Goal: Task Accomplishment & Management: Use online tool/utility

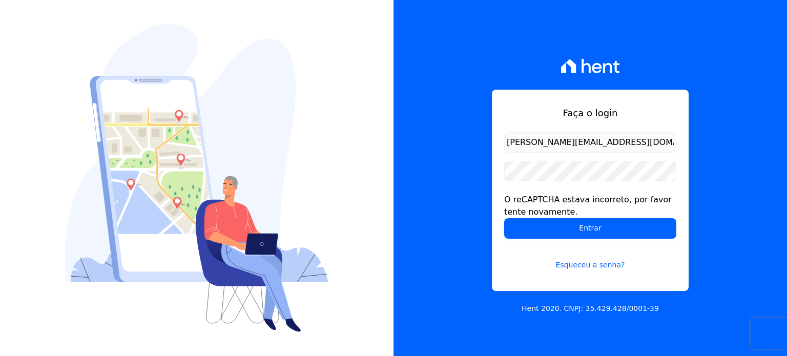
drag, startPoint x: 0, startPoint y: 0, endPoint x: 564, endPoint y: 214, distance: 603.1
click at [564, 214] on div "O reCAPTCHA estava incorreto, por favor tente novamente." at bounding box center [590, 206] width 172 height 25
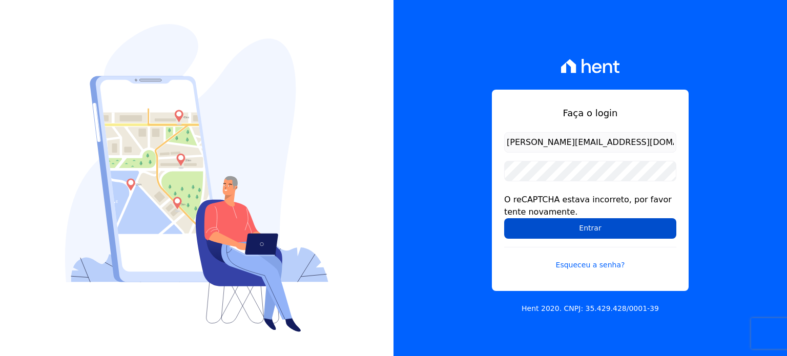
click at [564, 225] on input "Entrar" at bounding box center [590, 228] width 172 height 21
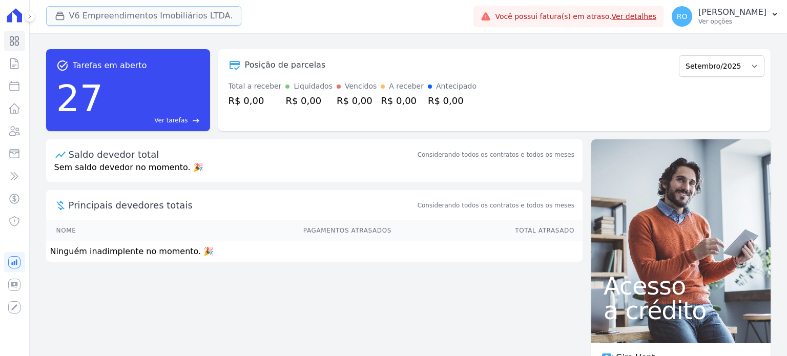
click at [166, 18] on button "V6 Empreendimentos Imobiliários LTDA." at bounding box center [144, 15] width 196 height 19
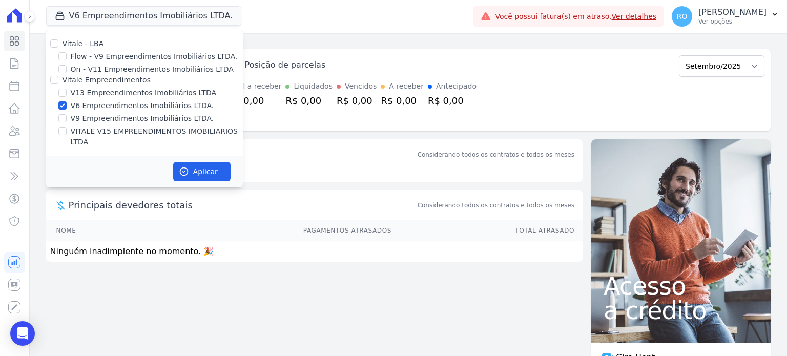
click at [83, 91] on label "V13 Empreendimentos Imobiliários LTDA" at bounding box center [144, 93] width 146 height 11
click at [67, 91] on input "V13 Empreendimentos Imobiliários LTDA" at bounding box center [62, 93] width 8 height 8
checkbox input "true"
click at [85, 105] on label "V6 Empreendimentos Imobiliários LTDA." at bounding box center [143, 105] width 144 height 11
click at [67, 105] on input "V6 Empreendimentos Imobiliários LTDA." at bounding box center [62, 105] width 8 height 8
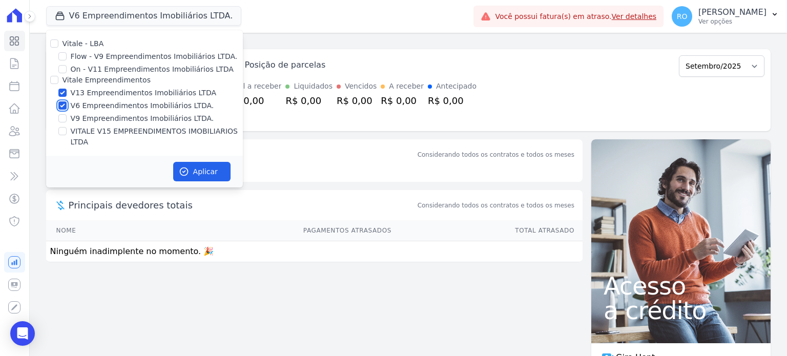
checkbox input "false"
click at [103, 125] on div "Vitale - LBA Flow - V9 Empreendimentos Imobiliários LTDA. On - V11 Empreendimen…" at bounding box center [144, 93] width 197 height 126
click at [105, 128] on label "VITALE V15 EMPREENDIMENTOS IMOBILIARIOS LTDA" at bounding box center [157, 137] width 172 height 22
click at [67, 128] on input "VITALE V15 EMPREENDIMENTOS IMOBILIARIOS LTDA" at bounding box center [62, 131] width 8 height 8
checkbox input "true"
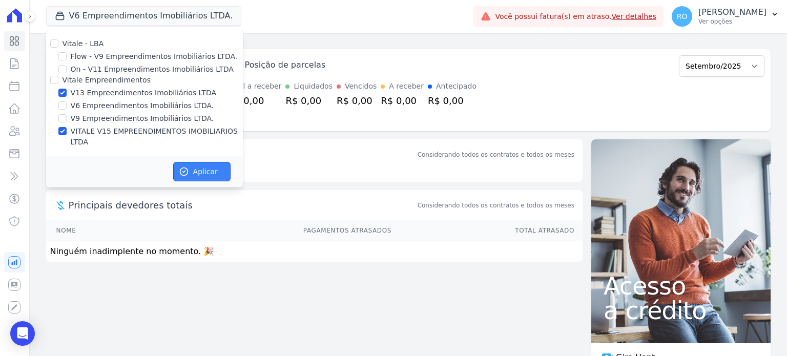
click at [192, 162] on button "Aplicar" at bounding box center [201, 171] width 57 height 19
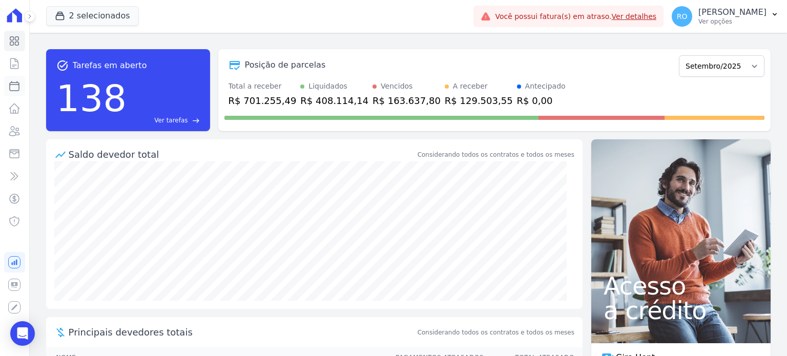
click at [15, 87] on icon at bounding box center [14, 86] width 12 height 12
select select
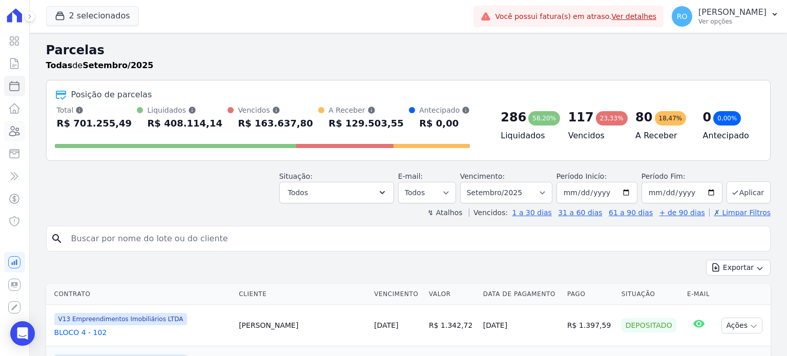
click at [16, 131] on icon at bounding box center [15, 131] width 10 height 9
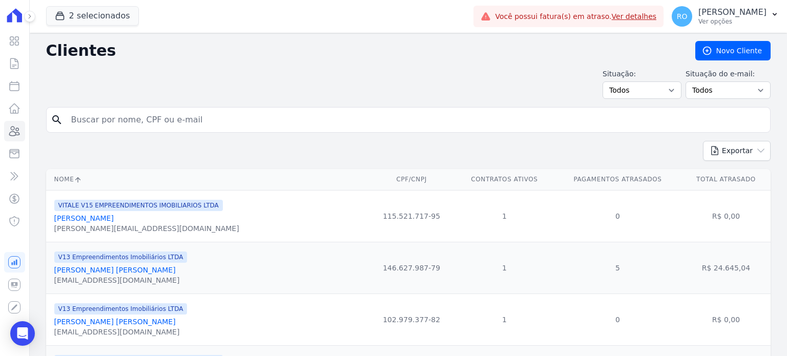
click at [96, 118] on input "search" at bounding box center [415, 120] width 701 height 21
type input "FELIPE"
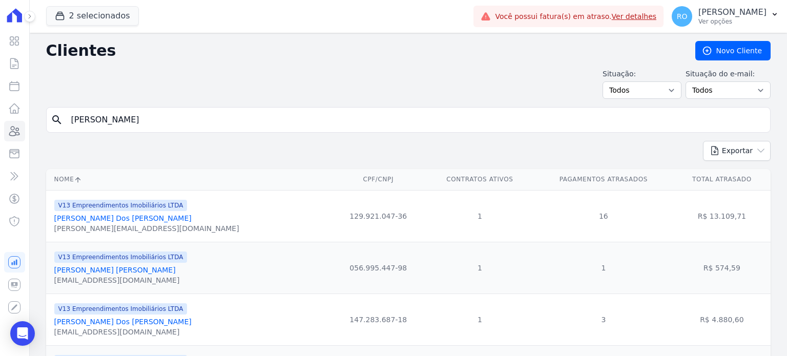
click at [86, 217] on link "Felipe Corrêa Dos Santos" at bounding box center [122, 218] width 137 height 8
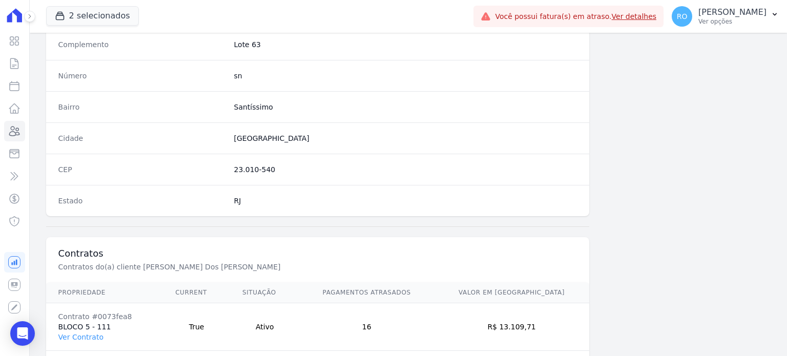
scroll to position [599, 0]
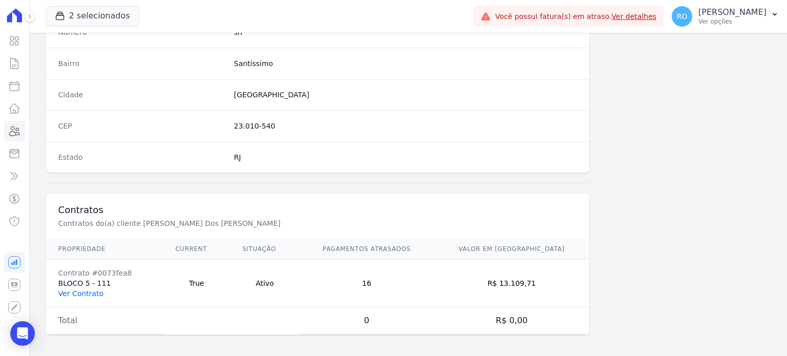
click at [82, 293] on link "Ver Contrato" at bounding box center [80, 294] width 45 height 8
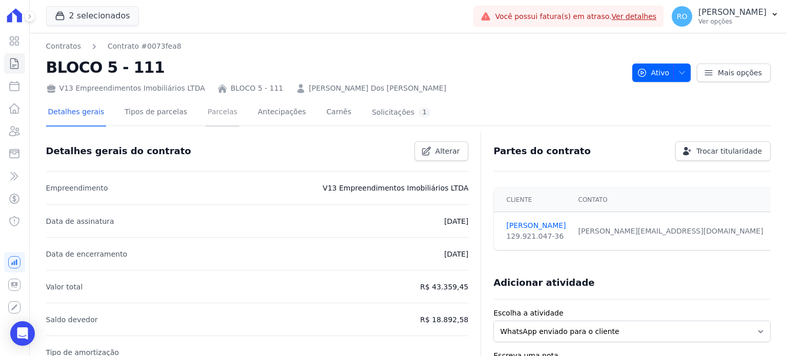
click at [207, 110] on link "Parcelas" at bounding box center [223, 112] width 34 height 27
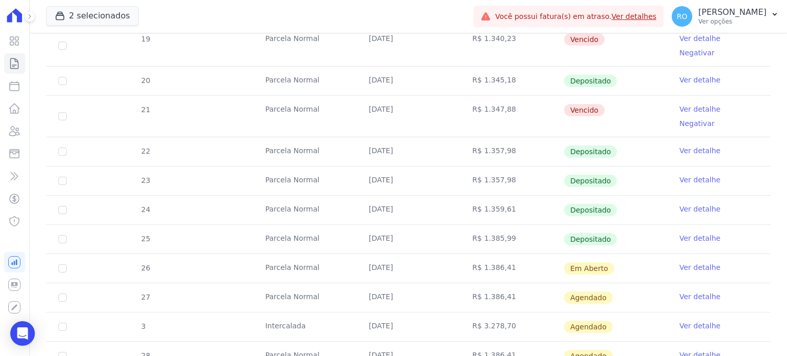
scroll to position [490, 0]
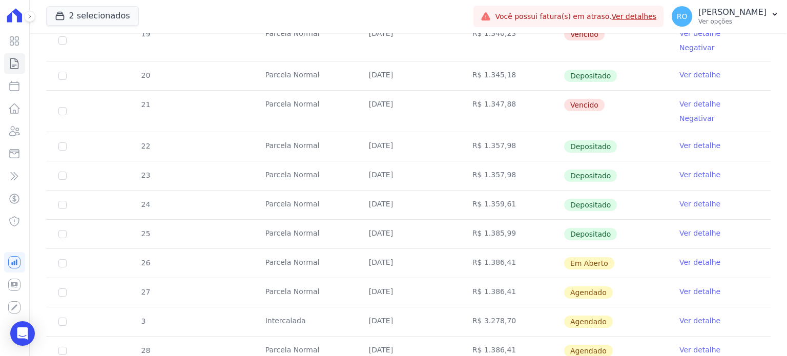
click at [683, 257] on link "Ver detalhe" at bounding box center [700, 262] width 41 height 10
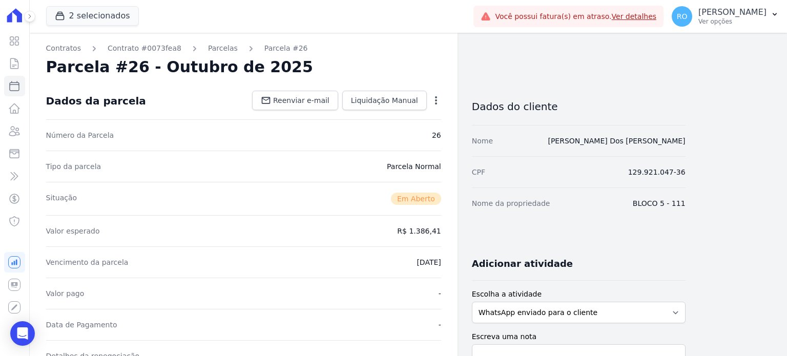
click at [439, 108] on div "Open options Alterar Cancelar Cobrança Cancelar boleto Você está prestes a canc…" at bounding box center [434, 101] width 14 height 17
click at [437, 101] on icon "button" at bounding box center [436, 100] width 10 height 10
click at [394, 135] on link "Cancelar Cobrança" at bounding box center [392, 133] width 90 height 18
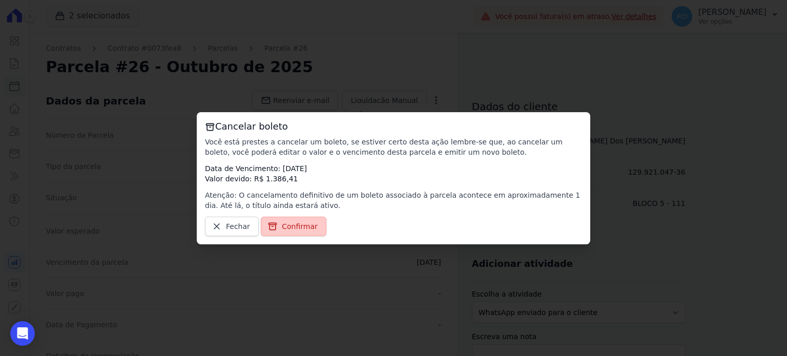
click at [296, 231] on span "Confirmar" at bounding box center [300, 226] width 36 height 10
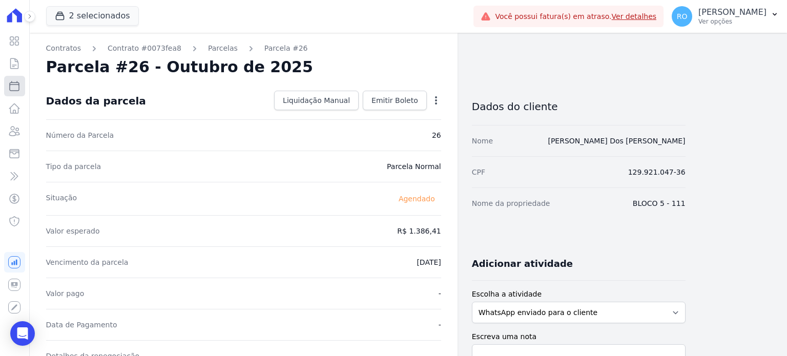
click at [16, 91] on icon at bounding box center [14, 86] width 12 height 12
select select
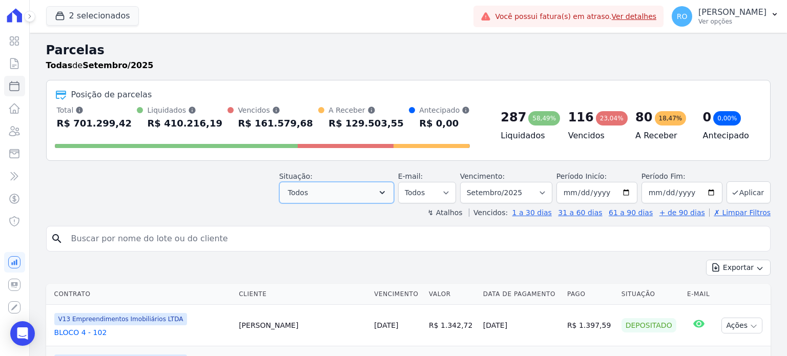
click at [385, 192] on icon "button" at bounding box center [382, 192] width 5 height 3
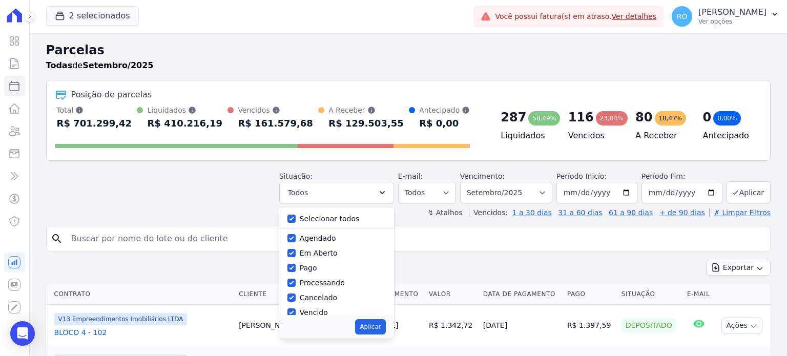
click at [330, 219] on label "Selecionar todos" at bounding box center [330, 219] width 60 height 8
click at [296, 219] on input "Selecionar todos" at bounding box center [292, 219] width 8 height 8
checkbox input "false"
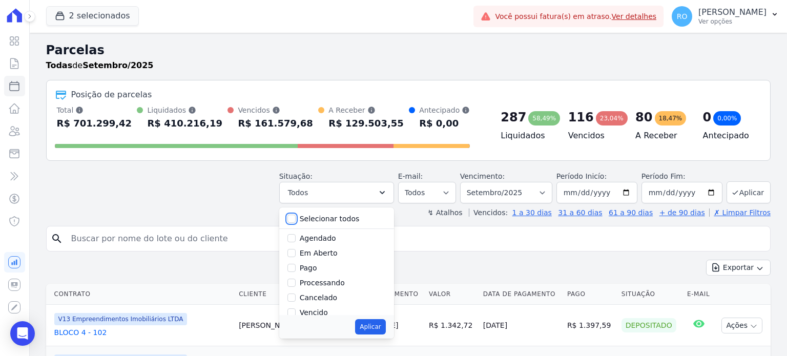
checkbox input "false"
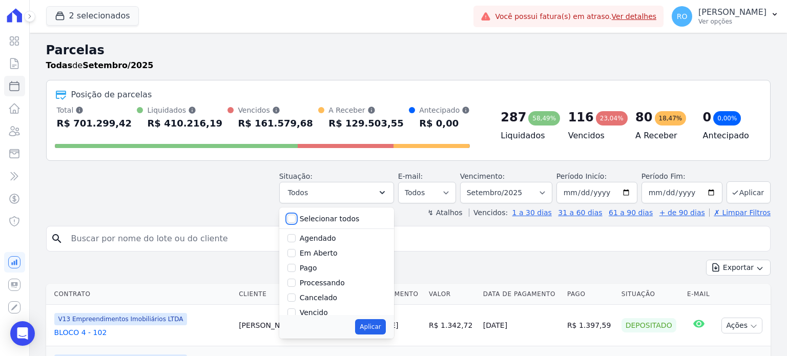
checkbox input "false"
click at [317, 268] on label "Pago" at bounding box center [308, 268] width 17 height 8
click at [296, 268] on input "Pago" at bounding box center [292, 268] width 8 height 8
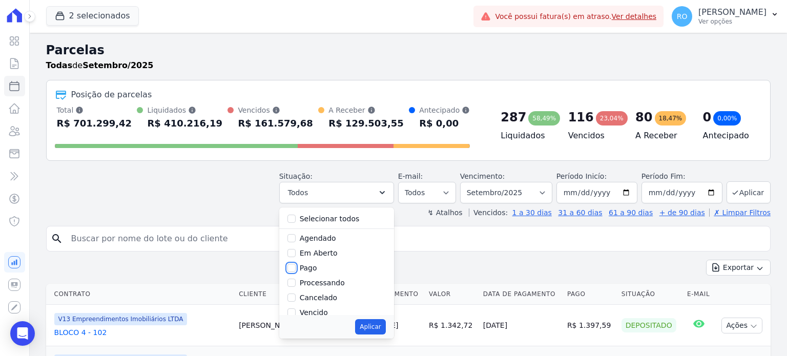
checkbox input "true"
click at [319, 273] on label "Transferindo" at bounding box center [322, 276] width 45 height 8
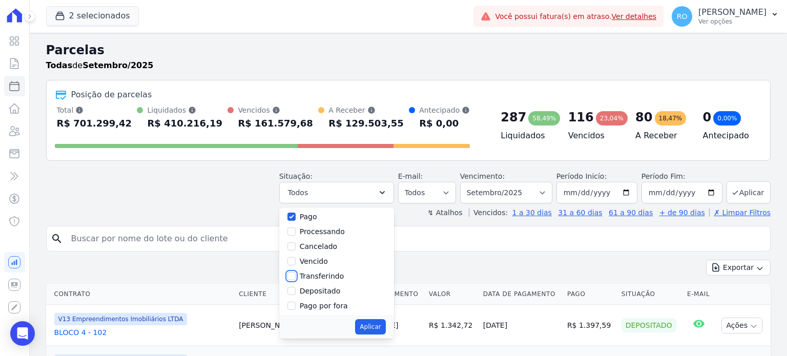
click at [296, 273] on input "Transferindo" at bounding box center [292, 276] width 8 height 8
checkbox input "true"
click at [321, 289] on label "Depositado" at bounding box center [320, 291] width 41 height 8
click at [296, 289] on input "Depositado" at bounding box center [292, 291] width 8 height 8
checkbox input "true"
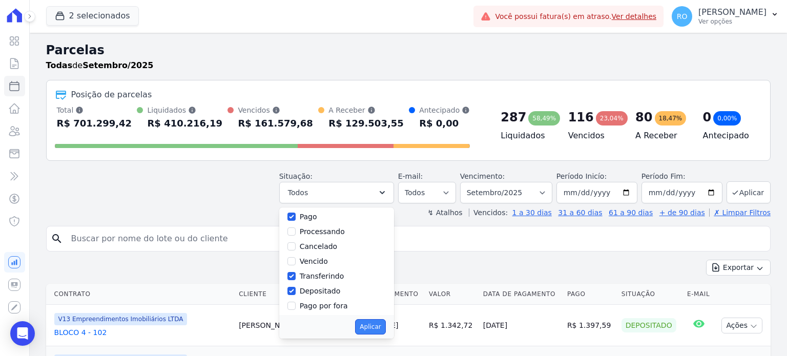
click at [384, 325] on button "Aplicar" at bounding box center [370, 326] width 30 height 15
select select "paid"
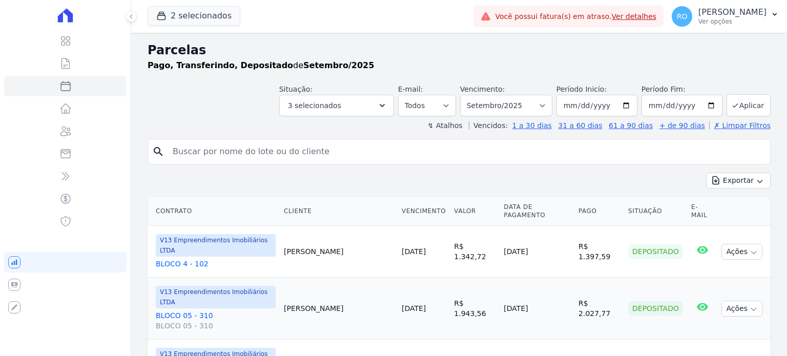
select select
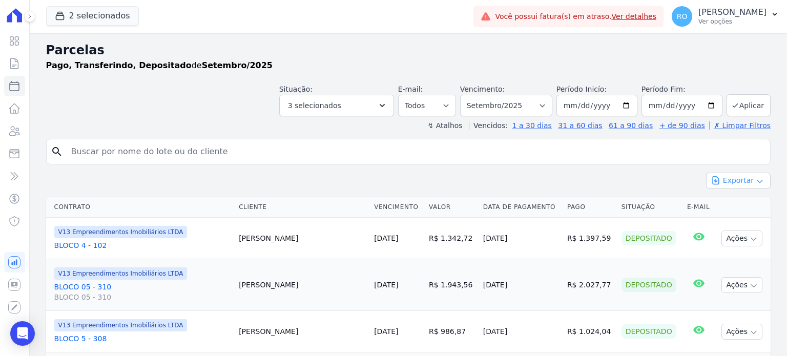
click at [734, 184] on button "Exportar" at bounding box center [738, 181] width 65 height 16
click at [730, 217] on span "Exportar CSV" at bounding box center [737, 222] width 54 height 10
click at [742, 105] on button "Aplicar" at bounding box center [749, 105] width 44 height 22
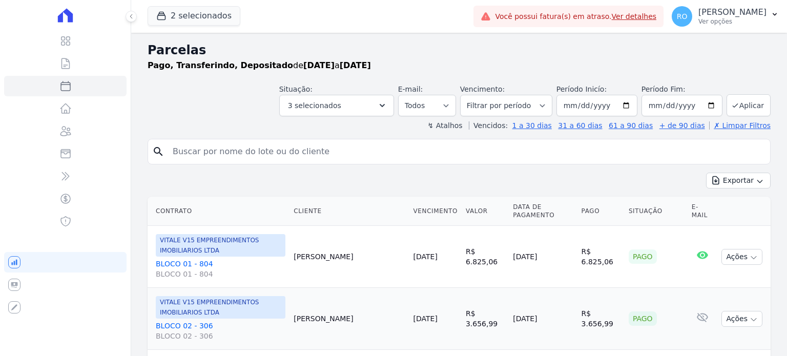
select select
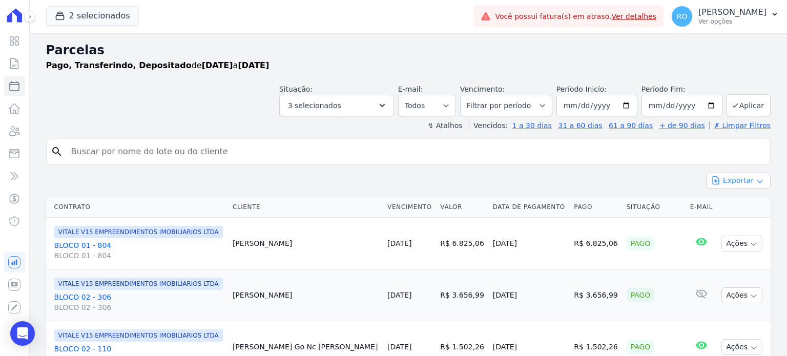
click at [738, 184] on button "Exportar" at bounding box center [738, 181] width 65 height 16
click at [740, 221] on span "Exportar CSV" at bounding box center [737, 222] width 54 height 10
click at [723, 26] on div "RO Rafael Oliveira Ver opções" at bounding box center [719, 16] width 95 height 21
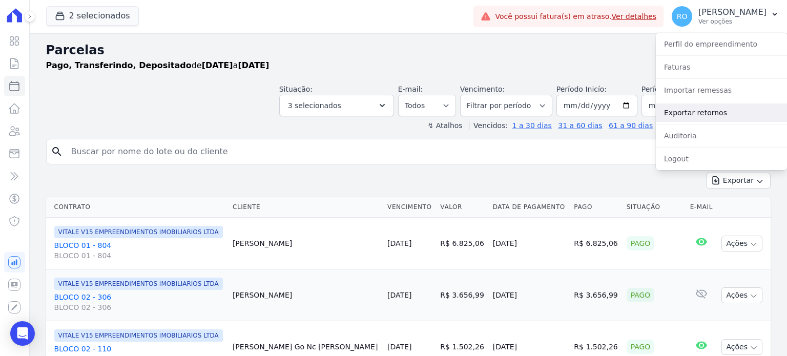
click at [712, 116] on link "Exportar retornos" at bounding box center [721, 113] width 131 height 18
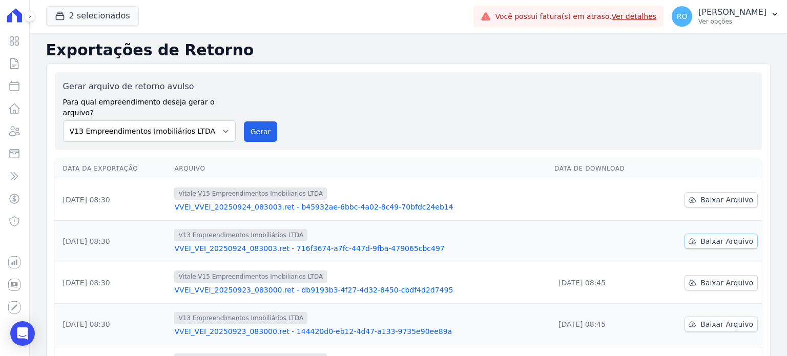
click at [705, 236] on span "Baixar Arquivo" at bounding box center [727, 241] width 53 height 10
click at [704, 195] on span "Baixar Arquivo" at bounding box center [727, 200] width 53 height 10
click at [741, 21] on p "Ver opções" at bounding box center [733, 21] width 68 height 8
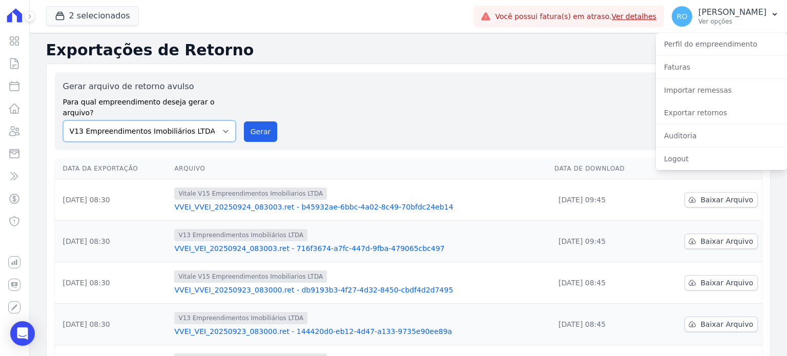
click at [211, 120] on select "Flow - V9 Empreendimentos Imobiliários LTDA. On - V11 Empreendimentos Imobiliár…" at bounding box center [149, 131] width 173 height 22
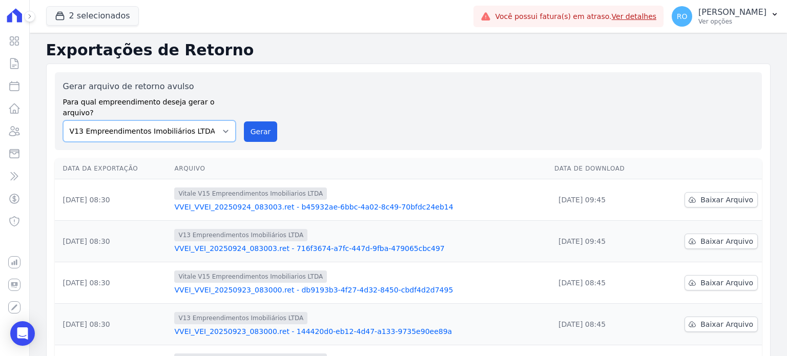
select select "43a01992-2921-4595-aa0d-28e05d992a61"
click at [63, 120] on select "Flow - V9 Empreendimentos Imobiliários LTDA. On - V11 Empreendimentos Imobiliár…" at bounding box center [149, 131] width 173 height 22
click at [260, 122] on button "Gerar" at bounding box center [261, 131] width 34 height 21
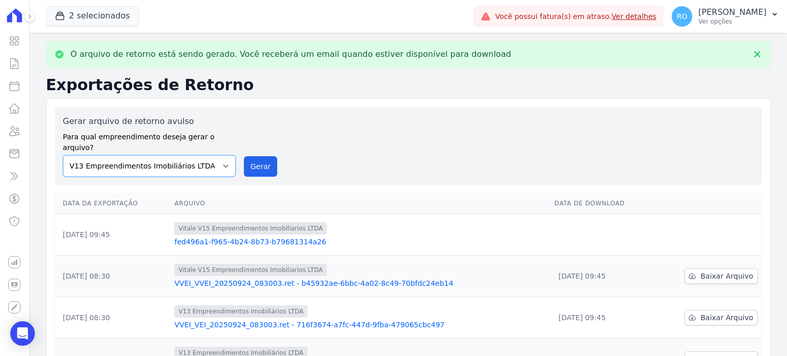
click at [217, 155] on select "Flow - V9 Empreendimentos Imobiliários LTDA. On - V11 Empreendimentos Imobiliár…" at bounding box center [149, 166] width 173 height 22
click at [63, 155] on select "Flow - V9 Empreendimentos Imobiliários LTDA. On - V11 Empreendimentos Imobiliár…" at bounding box center [149, 166] width 173 height 22
click at [256, 156] on button "Gerar" at bounding box center [261, 166] width 34 height 21
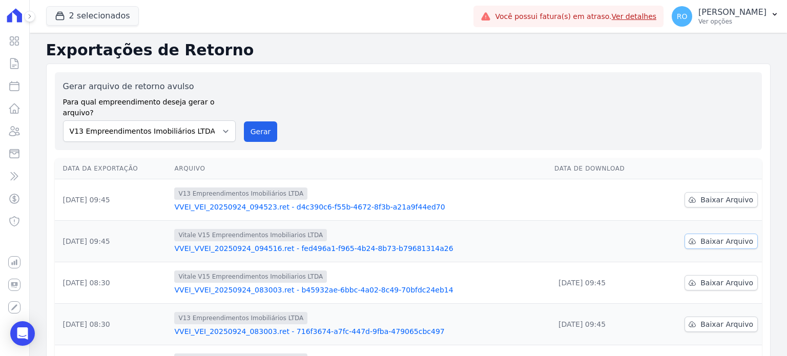
click at [708, 236] on span "Baixar Arquivo" at bounding box center [727, 241] width 53 height 10
click at [720, 236] on span "Baixar Arquivo" at bounding box center [727, 241] width 53 height 10
click at [720, 195] on span "Baixar Arquivo" at bounding box center [727, 200] width 53 height 10
